Goal: Task Accomplishment & Management: Manage account settings

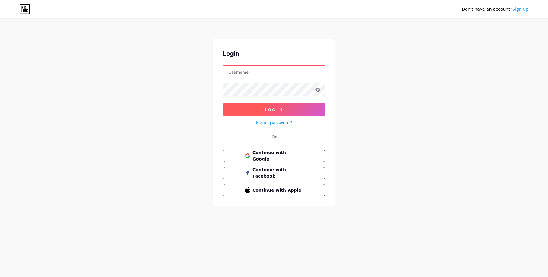
type input "[PERSON_NAME][EMAIL_ADDRESS][DOMAIN_NAME]"
click at [273, 107] on span "Log In" at bounding box center [274, 109] width 18 height 5
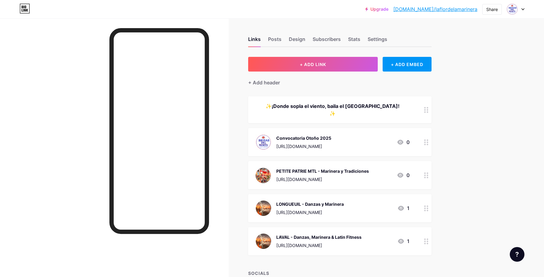
click at [388, 8] on link "Upgrade" at bounding box center [376, 9] width 23 height 5
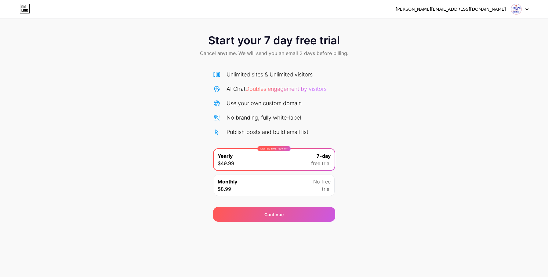
click at [526, 8] on icon at bounding box center [527, 9] width 3 height 2
click at [22, 10] on icon at bounding box center [22, 10] width 1 height 3
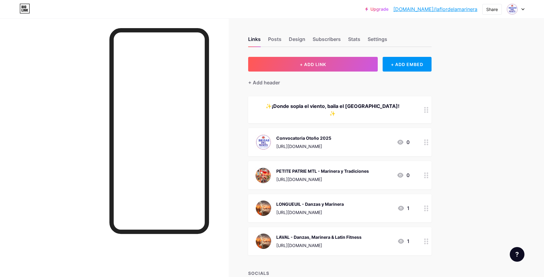
click at [523, 8] on icon at bounding box center [522, 9] width 3 height 2
click at [465, 70] on link "Account settings" at bounding box center [486, 69] width 76 height 16
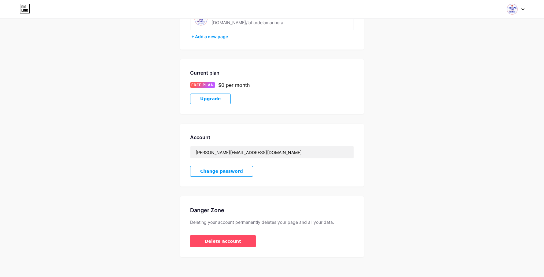
scroll to position [65, 0]
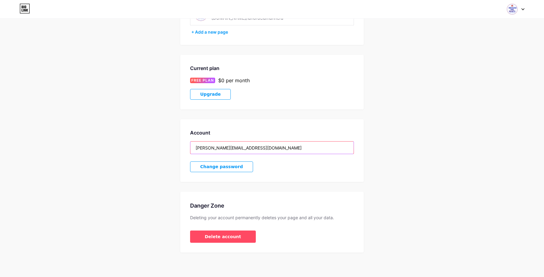
click at [219, 148] on input "[PERSON_NAME][EMAIL_ADDRESS][DOMAIN_NAME]" at bounding box center [271, 147] width 163 height 12
drag, startPoint x: 245, startPoint y: 148, endPoint x: 188, endPoint y: 151, distance: 57.2
click at [188, 151] on div "Account [PERSON_NAME][EMAIL_ADDRESS][DOMAIN_NAME] Change password" at bounding box center [271, 150] width 183 height 63
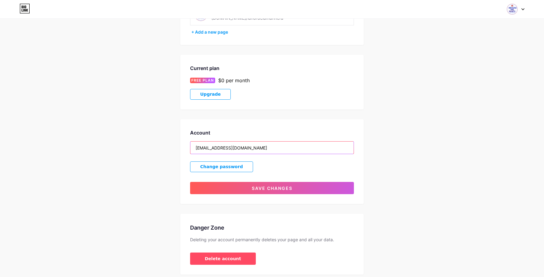
click at [264, 147] on input "[EMAIL_ADDRESS][DOMAIN_NAME]" at bounding box center [271, 147] width 163 height 12
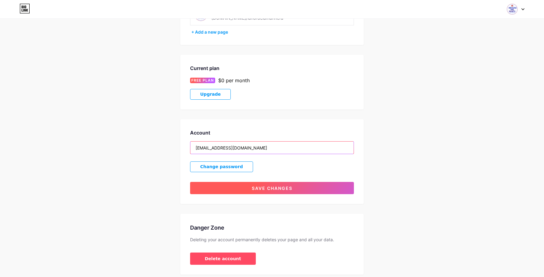
type input "[EMAIL_ADDRESS][DOMAIN_NAME]"
click at [264, 185] on span "Save changes" at bounding box center [272, 187] width 41 height 5
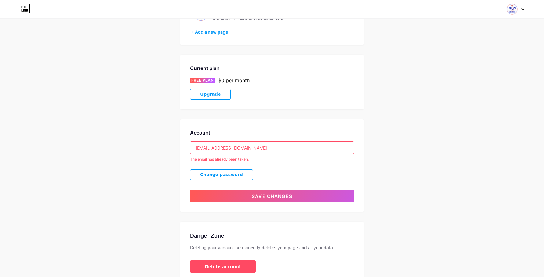
click at [28, 8] on icon at bounding box center [25, 9] width 10 height 10
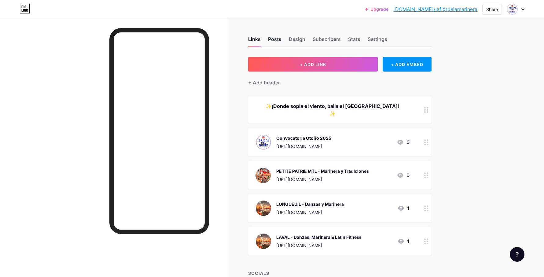
click at [279, 42] on div "Posts" at bounding box center [274, 40] width 13 height 11
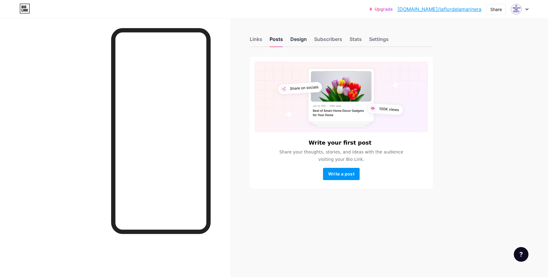
click at [294, 40] on div "Design" at bounding box center [298, 40] width 16 height 11
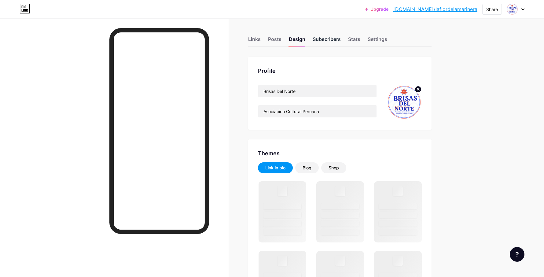
click at [333, 39] on div "Subscribers" at bounding box center [326, 40] width 28 height 11
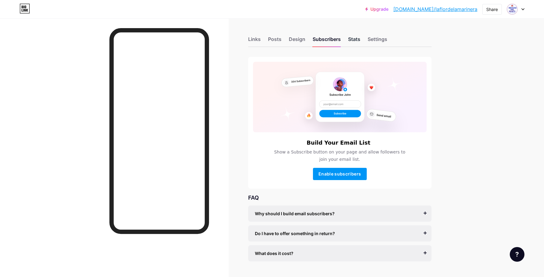
click at [358, 37] on div "Stats" at bounding box center [354, 40] width 12 height 11
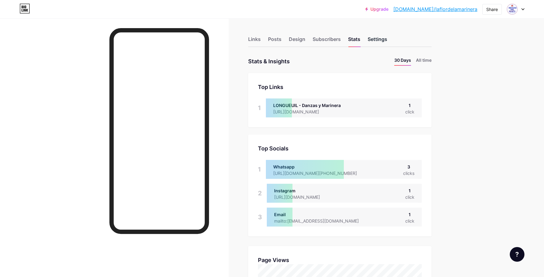
click at [376, 38] on div "Settings" at bounding box center [377, 40] width 20 height 11
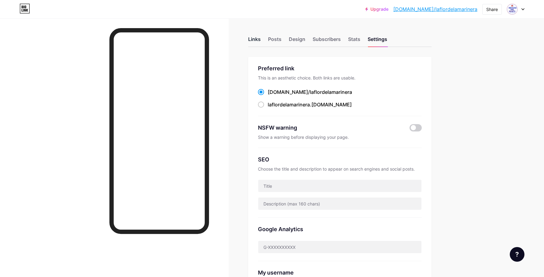
click at [255, 40] on div "Links" at bounding box center [254, 40] width 13 height 11
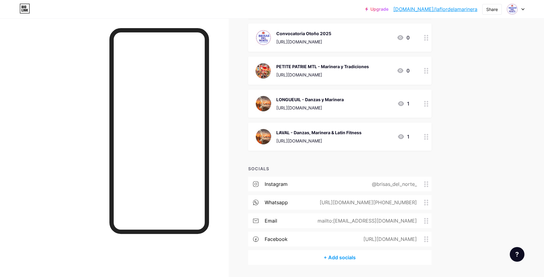
scroll to position [115, 0]
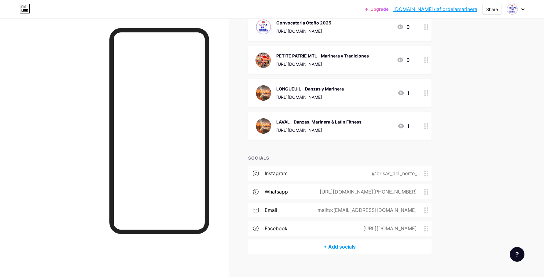
click at [403, 169] on div "@brisas_del_norte_" at bounding box center [393, 172] width 62 height 7
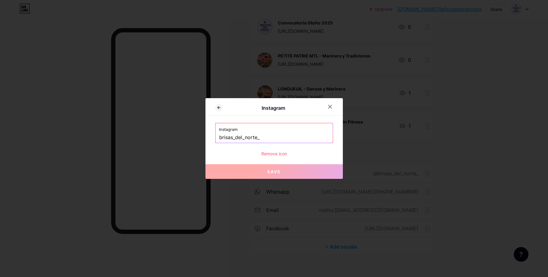
drag, startPoint x: 264, startPoint y: 136, endPoint x: 210, endPoint y: 137, distance: 54.1
click at [210, 137] on div "Instagram Instagram brisas_del_norte_ Remove icon Save" at bounding box center [274, 138] width 137 height 81
paste input "[URL][DOMAIN_NAME]"
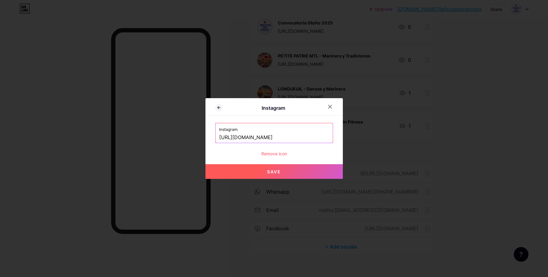
click at [279, 171] on span "Save" at bounding box center [274, 171] width 14 height 5
type input "[URL][DOMAIN_NAME][DOMAIN_NAME]"
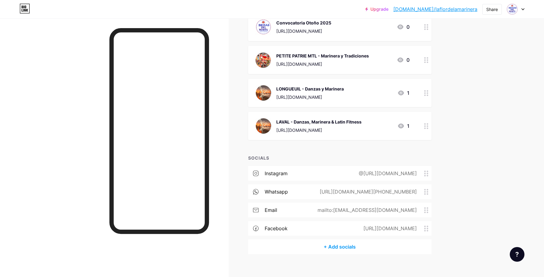
click at [390, 169] on div "@[URL][DOMAIN_NAME]" at bounding box center [386, 172] width 75 height 7
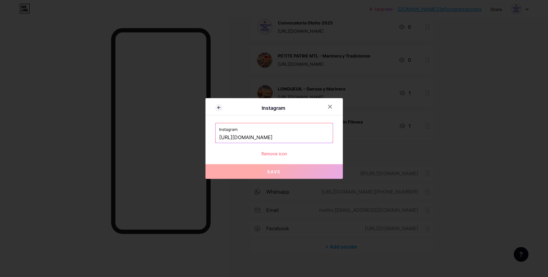
click at [263, 137] on input "[URL][DOMAIN_NAME]" at bounding box center [274, 137] width 110 height 10
drag, startPoint x: 264, startPoint y: 137, endPoint x: 186, endPoint y: 139, distance: 78.2
click at [186, 139] on div "Instagram Instagram [URL][DOMAIN_NAME] Remove icon Save" at bounding box center [274, 138] width 548 height 277
drag, startPoint x: 264, startPoint y: 134, endPoint x: 271, endPoint y: 135, distance: 6.5
click at [264, 134] on input "[URL][DOMAIN_NAME]" at bounding box center [274, 137] width 110 height 10
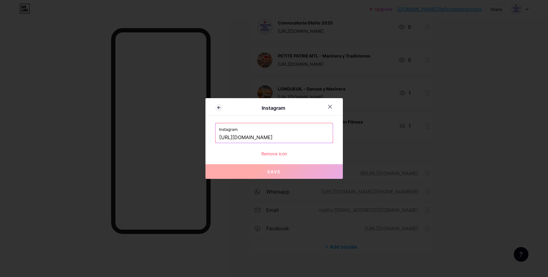
click at [289, 137] on input "[URL][DOMAIN_NAME]" at bounding box center [274, 137] width 110 height 10
drag, startPoint x: 291, startPoint y: 137, endPoint x: 359, endPoint y: 137, distance: 68.1
click at [359, 137] on div "Instagram Instagram [URL][DOMAIN_NAME] Remove icon Save" at bounding box center [274, 138] width 548 height 277
click at [293, 137] on input "[URL][DOMAIN_NAME]" at bounding box center [274, 137] width 110 height 10
click at [268, 137] on input "[URL][DOMAIN_NAME]" at bounding box center [274, 137] width 110 height 10
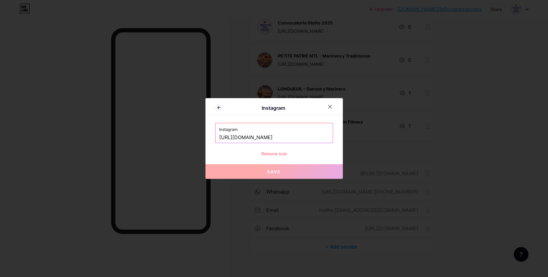
click at [274, 135] on input "[URL][DOMAIN_NAME]" at bounding box center [274, 137] width 110 height 10
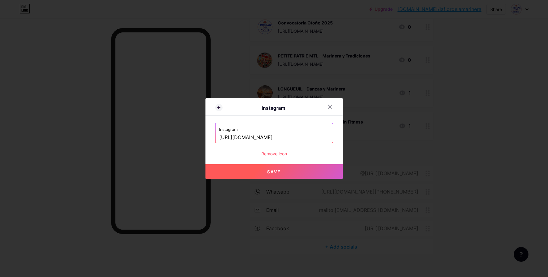
drag, startPoint x: 237, startPoint y: 138, endPoint x: 204, endPoint y: 138, distance: 33.3
click at [204, 138] on div "Instagram Instagram [URL][DOMAIN_NAME] Remove icon Save" at bounding box center [274, 138] width 548 height 277
click at [271, 174] on button "Save" at bounding box center [274, 171] width 137 height 15
type input "[URL][DOMAIN_NAME][DOMAIN_NAME]"
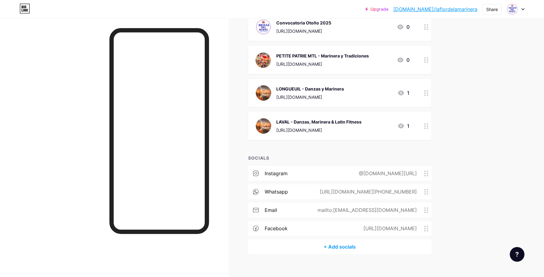
click at [349, 169] on div "@[DOMAIN_NAME][URL]" at bounding box center [386, 172] width 75 height 7
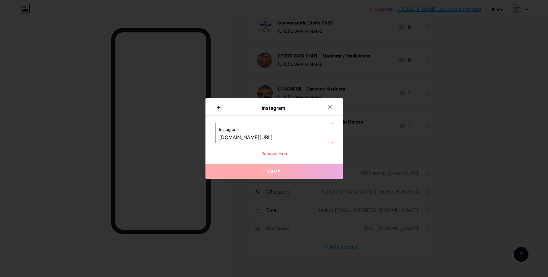
click at [272, 135] on input "[DOMAIN_NAME][URL]" at bounding box center [274, 137] width 110 height 10
drag, startPoint x: 265, startPoint y: 137, endPoint x: 180, endPoint y: 142, distance: 85.0
click at [180, 142] on div "Instagram Instagram [DOMAIN_NAME][URL] Remove icon Save" at bounding box center [274, 138] width 548 height 277
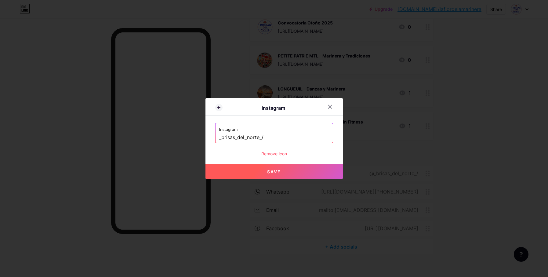
click at [259, 170] on button "Save" at bounding box center [274, 171] width 137 height 15
type input "[URL][DOMAIN_NAME]"
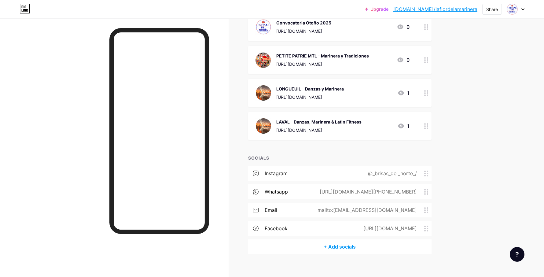
click at [373, 188] on div "[URL][DOMAIN_NAME][PHONE_NUMBER]" at bounding box center [367, 191] width 114 height 7
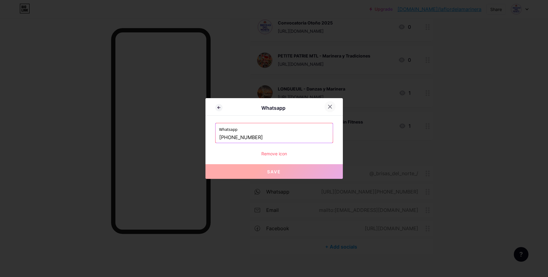
click at [330, 107] on icon at bounding box center [329, 106] width 3 height 3
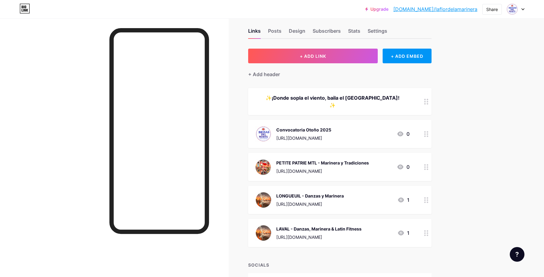
scroll to position [0, 0]
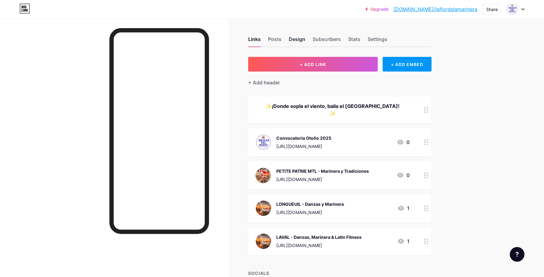
click at [298, 37] on div "Design" at bounding box center [297, 40] width 16 height 11
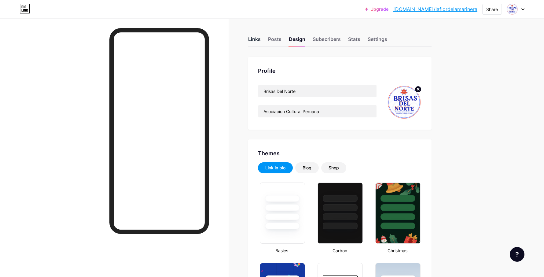
click at [254, 38] on div "Links" at bounding box center [254, 40] width 13 height 11
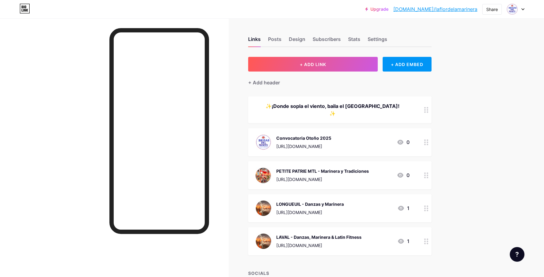
click at [324, 106] on div "✨¡Donde sopla el viento, baila el [GEOGRAPHIC_DATA]!✨" at bounding box center [332, 109] width 154 height 15
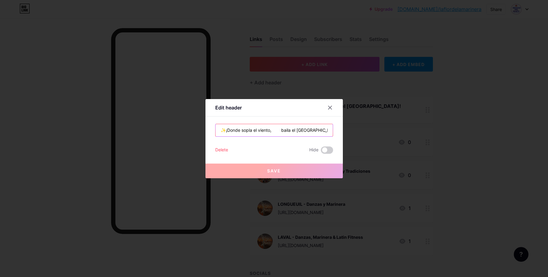
drag, startPoint x: 316, startPoint y: 130, endPoint x: 192, endPoint y: 129, distance: 123.7
click at [192, 129] on div "Edit header ✨¡Donde sopla el viento, baila el Peru!✨ Delete Hide Save" at bounding box center [274, 138] width 548 height 277
click at [285, 169] on button "Save" at bounding box center [274, 170] width 137 height 15
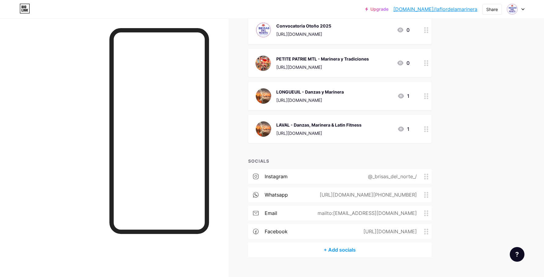
scroll to position [115, 0]
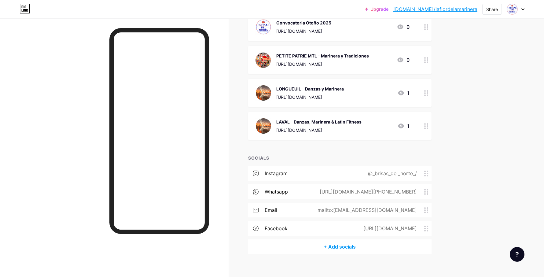
click at [339, 187] on div "whatsapp [URL][DOMAIN_NAME][PHONE_NUMBER]" at bounding box center [339, 191] width 183 height 15
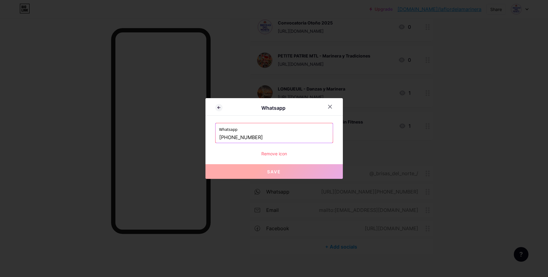
drag, startPoint x: 256, startPoint y: 137, endPoint x: 215, endPoint y: 140, distance: 41.3
click at [215, 140] on div "Whatsapp [PHONE_NUMBER]" at bounding box center [274, 133] width 118 height 20
click at [278, 171] on span "Save" at bounding box center [274, 171] width 14 height 5
click at [275, 173] on span "Save" at bounding box center [274, 171] width 14 height 5
click at [331, 107] on icon at bounding box center [330, 106] width 5 height 5
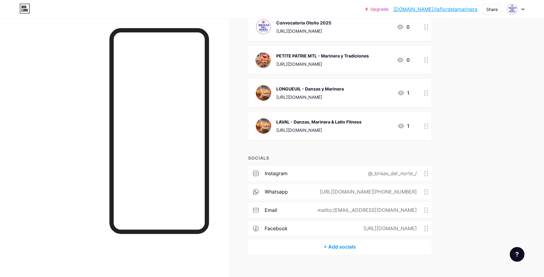
click at [283, 202] on div "email mailto:[EMAIL_ADDRESS][DOMAIN_NAME]" at bounding box center [339, 209] width 183 height 15
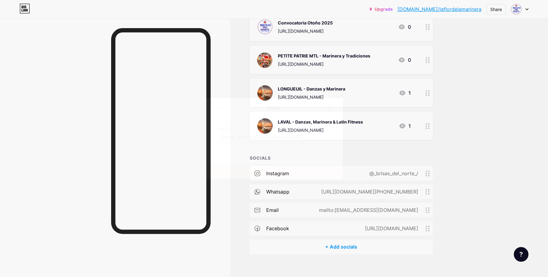
click at [267, 138] on input "[EMAIL_ADDRESS][DOMAIN_NAME]" at bounding box center [274, 137] width 110 height 10
click at [331, 107] on icon at bounding box center [330, 106] width 5 height 5
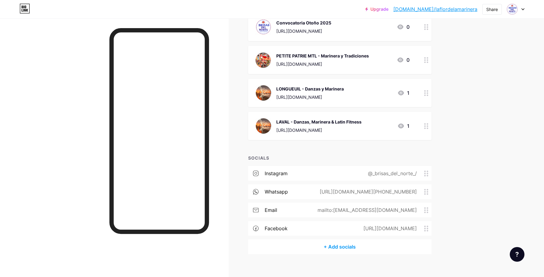
click at [353, 224] on div "[URL][DOMAIN_NAME]" at bounding box center [388, 227] width 71 height 7
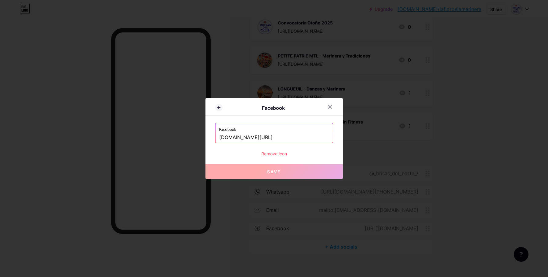
click at [278, 136] on input "[DOMAIN_NAME][URL]" at bounding box center [274, 137] width 110 height 10
click at [331, 106] on icon at bounding box center [329, 106] width 3 height 3
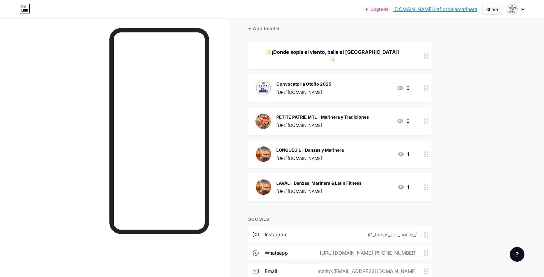
scroll to position [24, 0]
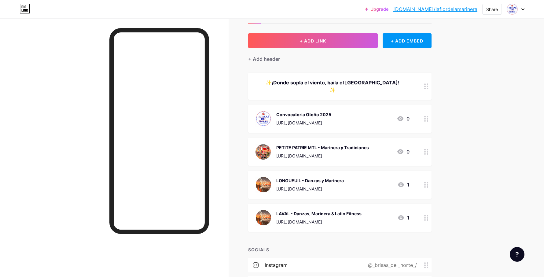
click at [307, 111] on div "Convocatoria Otoño 2025 [URL][DOMAIN_NAME]" at bounding box center [303, 119] width 55 height 16
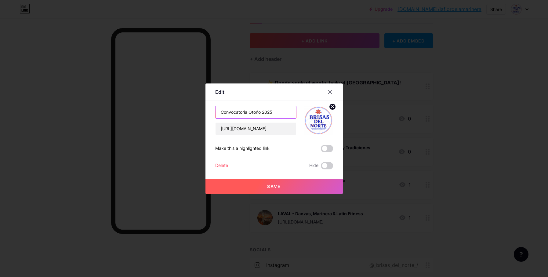
click at [248, 111] on input "Convocatoria Otoño 2025" at bounding box center [256, 112] width 81 height 12
click at [257, 130] on input "[URL][DOMAIN_NAME]" at bounding box center [256, 128] width 81 height 12
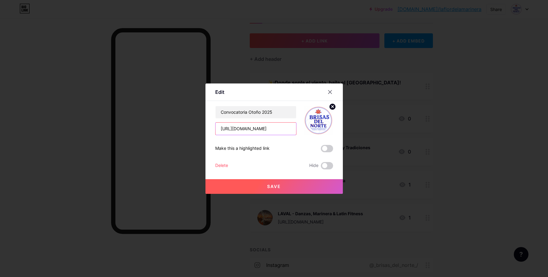
click at [257, 130] on input "[URL][DOMAIN_NAME]" at bounding box center [256, 128] width 81 height 12
click at [331, 92] on icon at bounding box center [330, 91] width 5 height 5
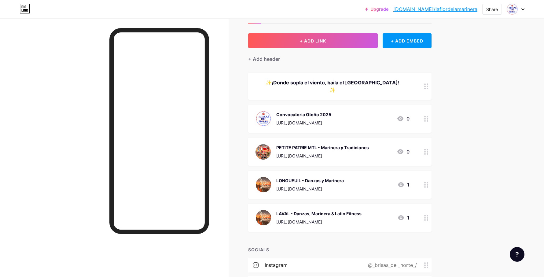
click at [331, 144] on div "PETITE PATRIE MTL - Marinera y Tradiciones" at bounding box center [322, 147] width 93 height 6
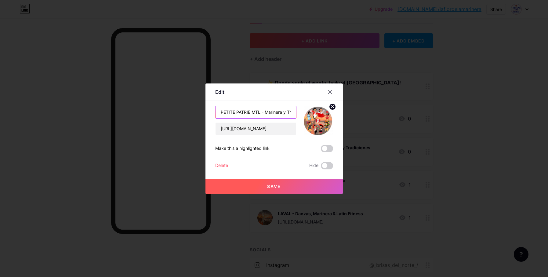
click at [275, 111] on input "PETITE PATRIE MTL - Marinera y Tradiciones" at bounding box center [256, 112] width 81 height 12
click at [252, 130] on input "[URL][DOMAIN_NAME]" at bounding box center [256, 128] width 81 height 12
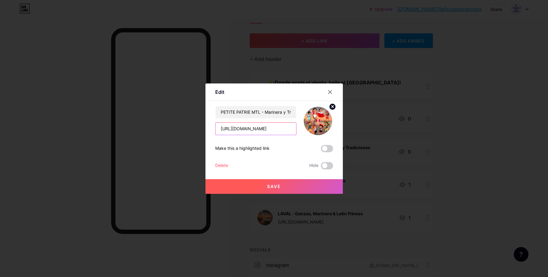
click at [252, 130] on input "[URL][DOMAIN_NAME]" at bounding box center [256, 128] width 81 height 12
click at [330, 93] on icon at bounding box center [330, 91] width 5 height 5
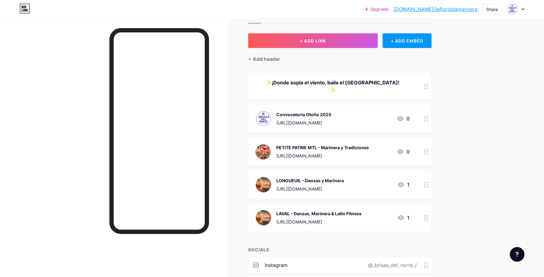
click at [304, 177] on div "LONGUEUIL - Danzas y Marinera [URL][DOMAIN_NAME]" at bounding box center [309, 185] width 67 height 16
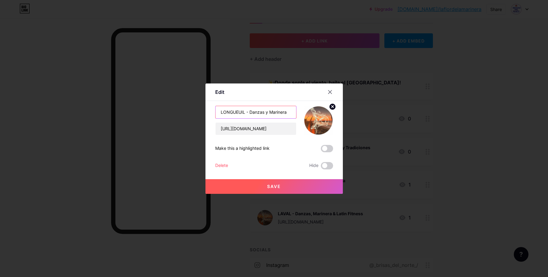
click at [255, 112] on input "LONGUEUIL - Danzas y Marinera" at bounding box center [256, 112] width 81 height 12
click at [243, 128] on input "[URL][DOMAIN_NAME]" at bounding box center [256, 128] width 81 height 12
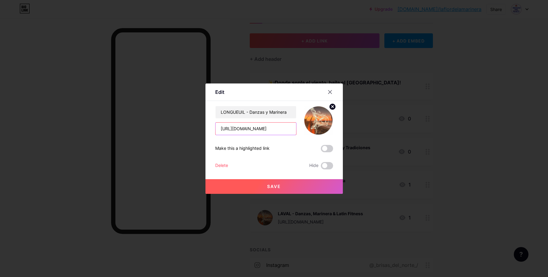
click at [243, 128] on input "[URL][DOMAIN_NAME]" at bounding box center [256, 128] width 81 height 12
click at [331, 92] on icon at bounding box center [330, 91] width 5 height 5
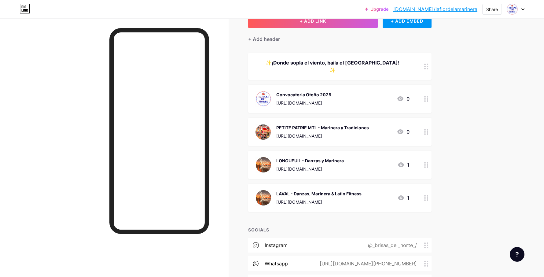
scroll to position [54, 0]
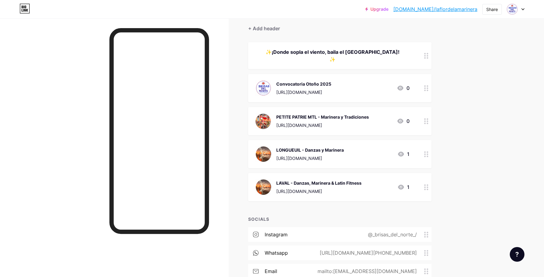
click at [318, 180] on div "LAVAL - Danzas, Marinera & Latin Fitness" at bounding box center [318, 183] width 85 height 6
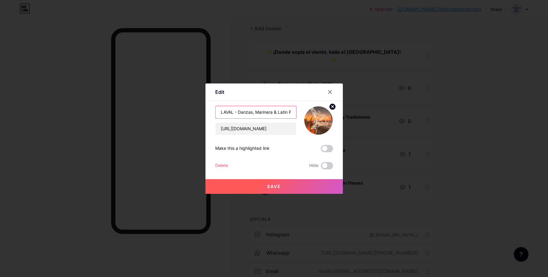
click at [270, 113] on input "LAVAL - Danzas, Marinera & Latin Fitness" at bounding box center [256, 112] width 81 height 12
click at [253, 129] on input "[URL][DOMAIN_NAME]" at bounding box center [256, 128] width 81 height 12
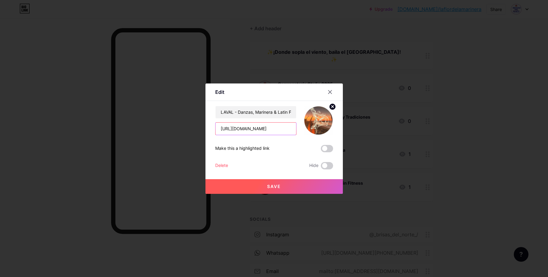
click at [253, 129] on input "[URL][DOMAIN_NAME]" at bounding box center [256, 128] width 81 height 12
click at [332, 92] on icon at bounding box center [330, 91] width 5 height 5
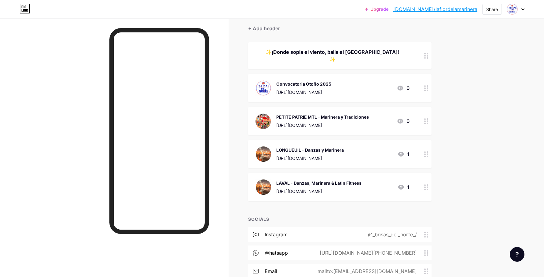
click at [295, 114] on div "PETITE [PERSON_NAME] MTL - Marinera y Tradiciones [URL][DOMAIN_NAME]" at bounding box center [322, 121] width 93 height 16
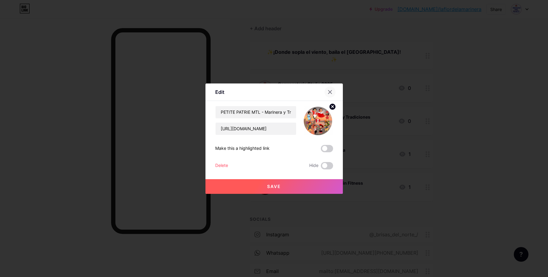
click at [330, 91] on icon at bounding box center [329, 91] width 3 height 3
